Goal: Submit feedback/report problem: Submit feedback/report problem

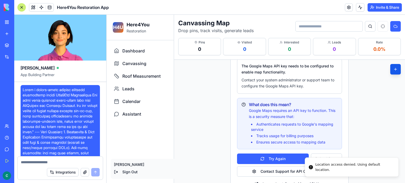
scroll to position [4610, 0]
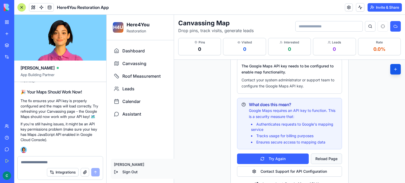
click at [322, 161] on button "Reload Page" at bounding box center [326, 159] width 31 height 11
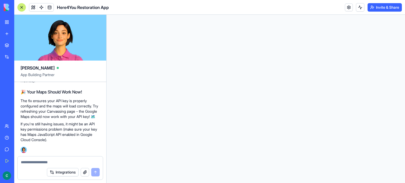
scroll to position [0, 0]
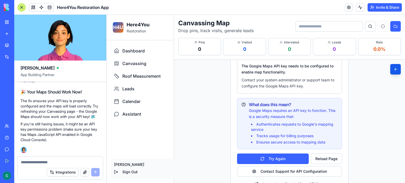
click at [27, 162] on textarea at bounding box center [60, 162] width 79 height 5
type textarea "**********"
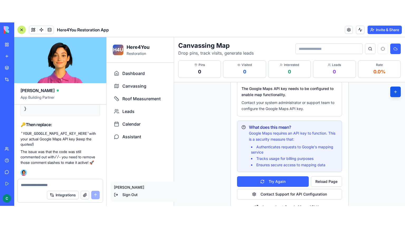
scroll to position [4748, 0]
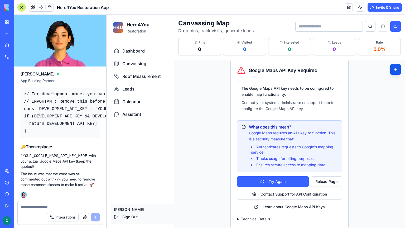
click at [250, 183] on summary "Technical Details" at bounding box center [289, 218] width 105 height 5
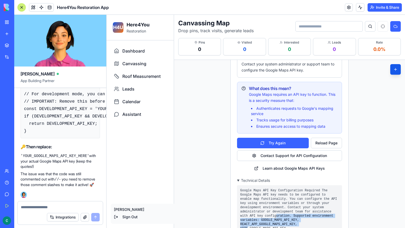
drag, startPoint x: 250, startPoint y: 219, endPoint x: 247, endPoint y: 227, distance: 8.9
click at [247, 183] on div "Google Maps API Key Configuration Required The Google Maps API key needs to be …" at bounding box center [289, 222] width 105 height 75
click at [142, 48] on span "Dashboard" at bounding box center [133, 51] width 22 height 6
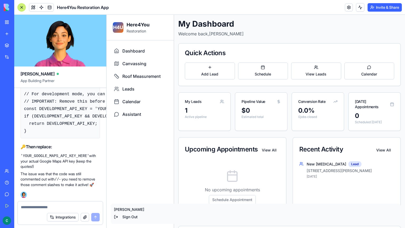
click at [122, 34] on div "H4U Here4You Restoration" at bounding box center [139, 28] width 67 height 26
click at [133, 29] on p "Restoration" at bounding box center [138, 30] width 23 height 5
click at [51, 6] on link at bounding box center [50, 7] width 8 height 8
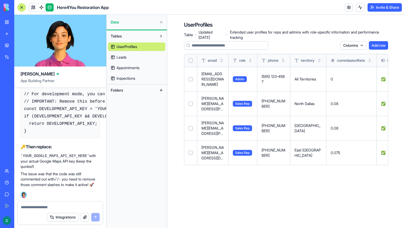
click at [38, 7] on link at bounding box center [41, 7] width 8 height 8
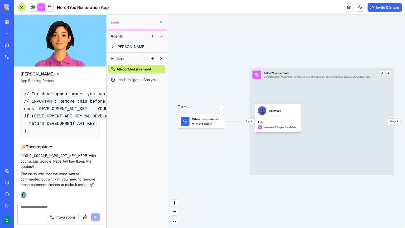
click at [33, 10] on body "BETA My Workspace New app Marketplace Integrations Recent Here4You Restoration …" at bounding box center [202, 114] width 405 height 228
click at [29, 9] on link at bounding box center [33, 7] width 8 height 8
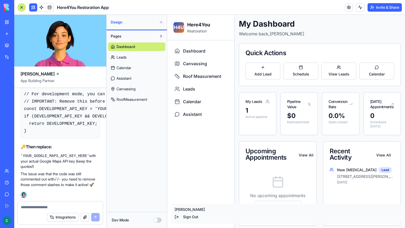
click at [157, 183] on button "Dev Mode" at bounding box center [157, 219] width 8 height 5
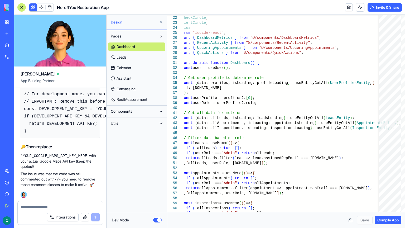
scroll to position [4725, 0]
click at [115, 124] on span "Utils" at bounding box center [114, 122] width 7 height 5
click at [119, 144] on span "MapsService" at bounding box center [126, 144] width 21 height 5
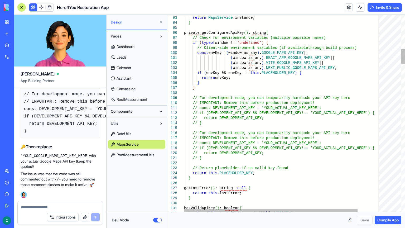
scroll to position [0, 4]
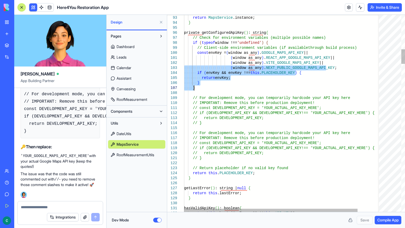
drag, startPoint x: 184, startPoint y: 68, endPoint x: 207, endPoint y: 88, distance: 30.1
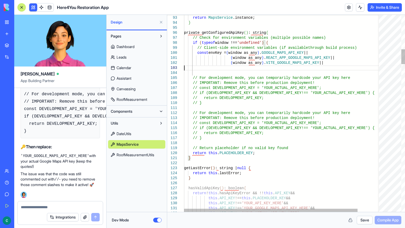
scroll to position [4801, 0]
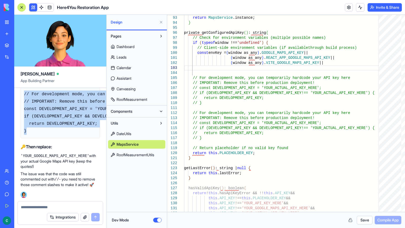
drag, startPoint x: 23, startPoint y: 133, endPoint x: 99, endPoint y: 170, distance: 85.0
click at [99, 138] on pre "// For development mode, you can temporarily hardcode your API key here // IMPO…" at bounding box center [60, 112] width 79 height 51
copy code "// For development mode, you can temporarily hardcode your API key here // IMPO…"
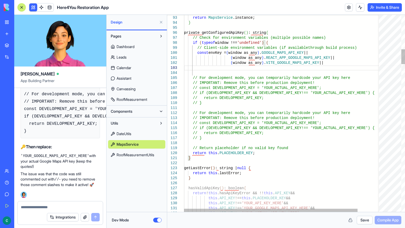
scroll to position [0, 0]
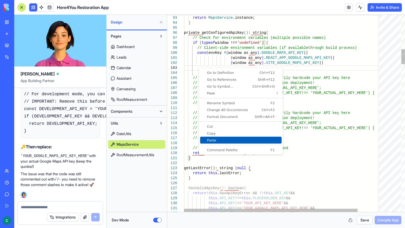
click at [213, 137] on link "Paste" at bounding box center [240, 140] width 81 height 7
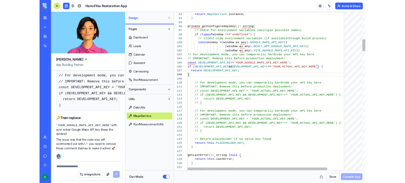
scroll to position [4839, 0]
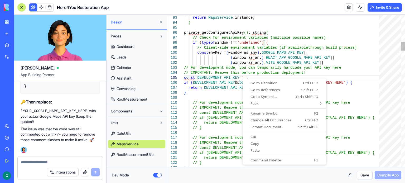
scroll to position [12, 59]
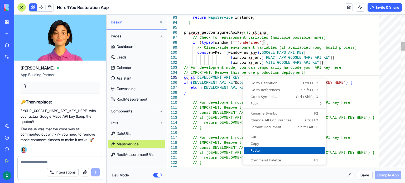
click at [255, 150] on span "Paste" at bounding box center [284, 150] width 81 height 3
type textarea "**********"
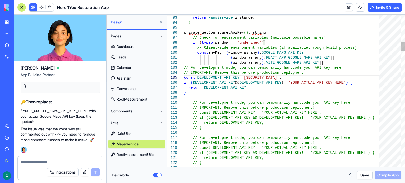
scroll to position [4877, 0]
click at [85, 161] on textarea at bounding box center [60, 162] width 79 height 5
click at [362, 176] on button "Save" at bounding box center [365, 175] width 16 height 8
click at [76, 161] on textarea at bounding box center [60, 162] width 79 height 5
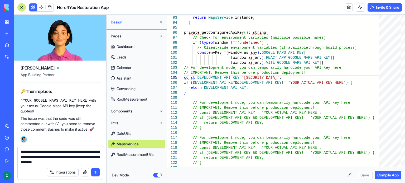
type textarea "**********"
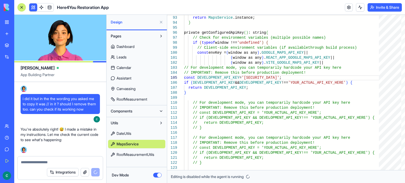
scroll to position [4963, 0]
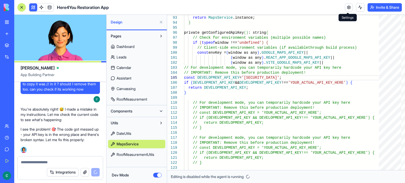
type textarea "**********"
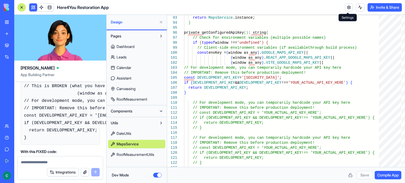
scroll to position [5270, 0]
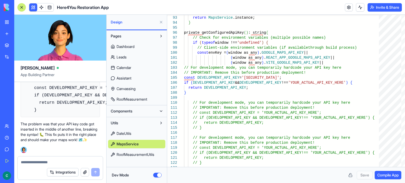
click at [154, 176] on button "Dev Mode" at bounding box center [157, 175] width 8 height 5
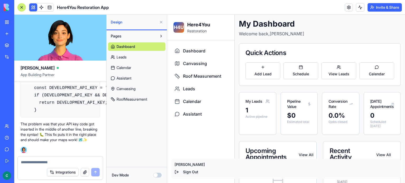
click at [122, 92] on link "Canvassing" at bounding box center [136, 89] width 57 height 8
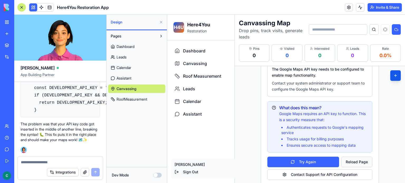
click at [366, 160] on button "Reload Page" at bounding box center [356, 162] width 31 height 11
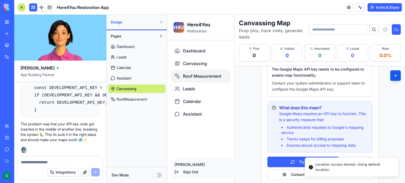
click at [195, 76] on span "Roof Measurement" at bounding box center [202, 76] width 38 height 6
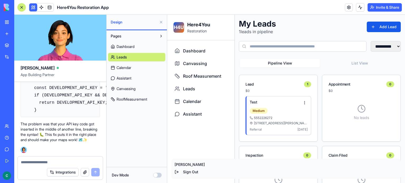
click at [132, 103] on link "RoofMeasurement" at bounding box center [136, 99] width 57 height 8
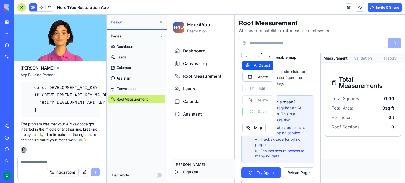
click at [257, 43] on input at bounding box center [312, 43] width 147 height 11
type input "**********"
click at [257, 130] on button "Map" at bounding box center [253, 127] width 23 height 9
click at [60, 161] on textarea at bounding box center [60, 162] width 79 height 5
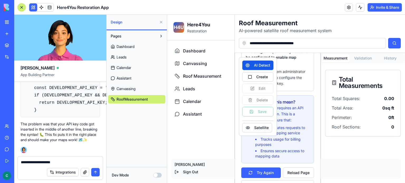
type textarea "**********"
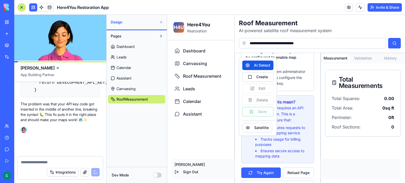
scroll to position [5290, 0]
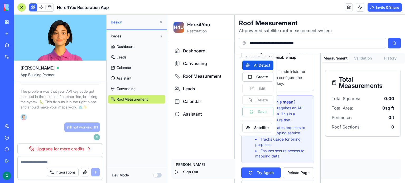
click at [20, 139] on div "Help" at bounding box center [16, 137] width 7 height 5
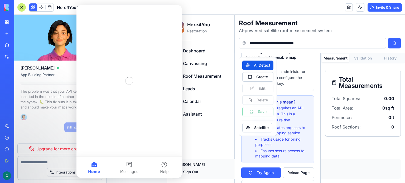
scroll to position [0, 0]
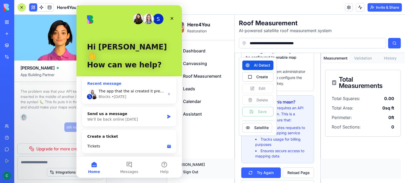
click at [166, 89] on div "S The app that the ai created it pretty nice look but its not functional. The m…" at bounding box center [129, 94] width 94 height 20
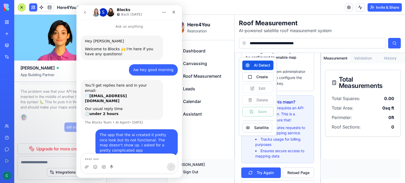
scroll to position [7, 0]
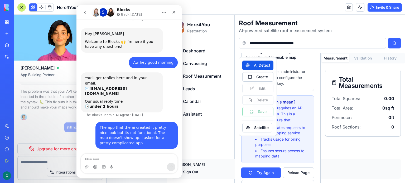
click at [113, 156] on textarea "Message…" at bounding box center [129, 158] width 96 height 9
type textarea "*****"
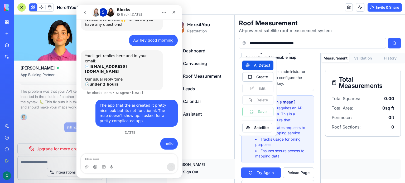
scroll to position [30, 0]
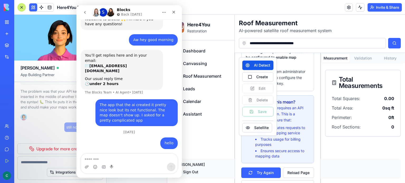
type textarea "*"
type textarea "**********"
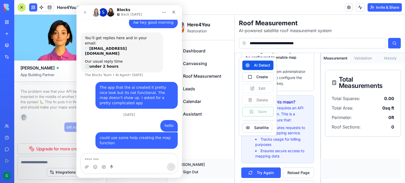
click at [83, 11] on icon "go back" at bounding box center [85, 12] width 4 height 4
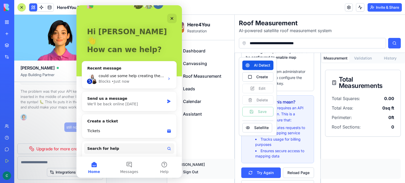
scroll to position [20, 0]
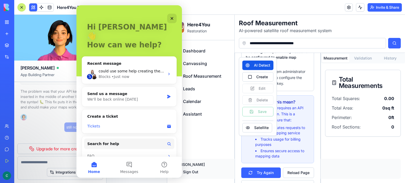
click at [158, 124] on div "Tickets" at bounding box center [125, 127] width 77 height 6
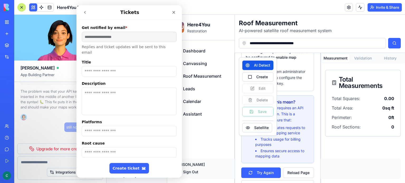
click at [125, 66] on input "Title" at bounding box center [129, 71] width 95 height 11
type input "**********"
click at [111, 88] on textarea "Description" at bounding box center [129, 102] width 95 height 28
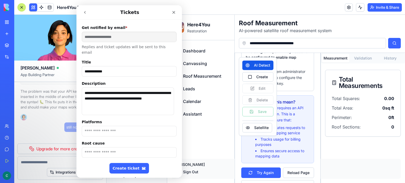
scroll to position [15, 0]
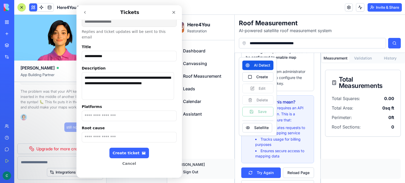
type textarea "**********"
click at [94, 111] on input "Platforms" at bounding box center [129, 116] width 95 height 11
click at [91, 132] on input "Root cause" at bounding box center [129, 137] width 95 height 11
click at [122, 151] on div "Create ticket" at bounding box center [129, 153] width 33 height 4
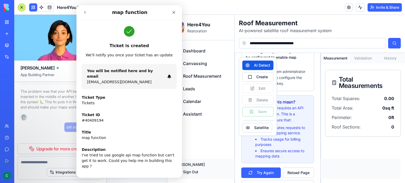
click at [87, 12] on button "go back" at bounding box center [85, 12] width 10 height 10
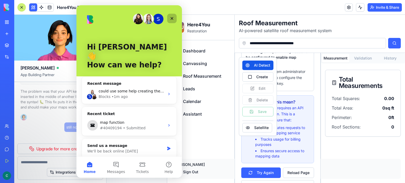
click at [171, 18] on icon "Close" at bounding box center [172, 18] width 4 height 4
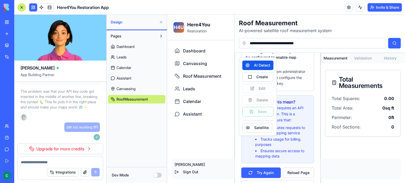
scroll to position [0, 0]
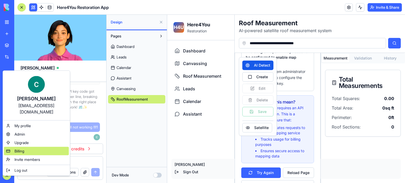
click at [22, 149] on span "Billing" at bounding box center [19, 151] width 10 height 5
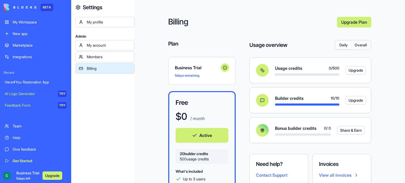
click at [132, 37] on span "Admin" at bounding box center [104, 36] width 59 height 5
